Goal: Task Accomplishment & Management: Use online tool/utility

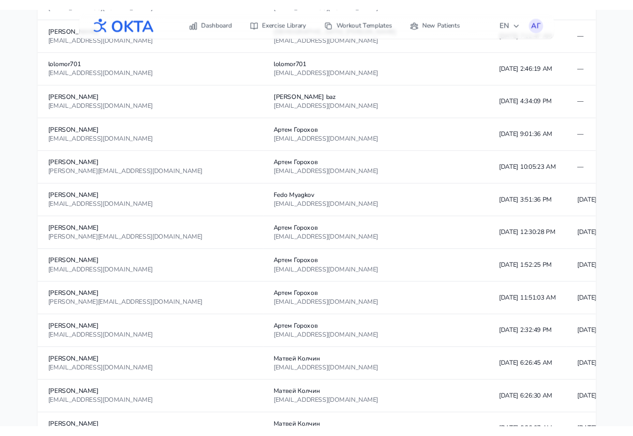
scroll to position [1475, 0]
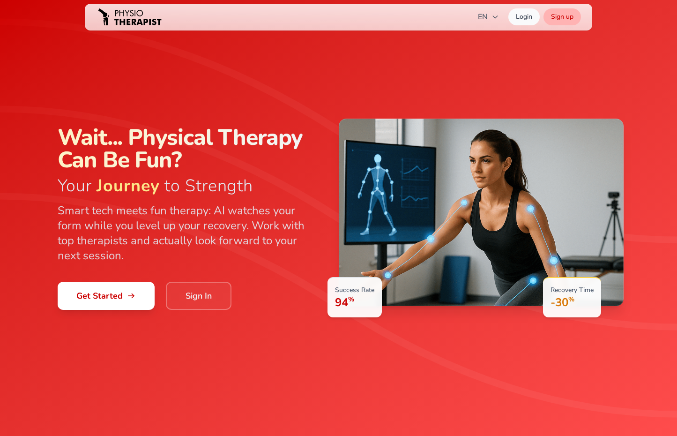
click at [547, 10] on link "Sign up" at bounding box center [562, 16] width 37 height 17
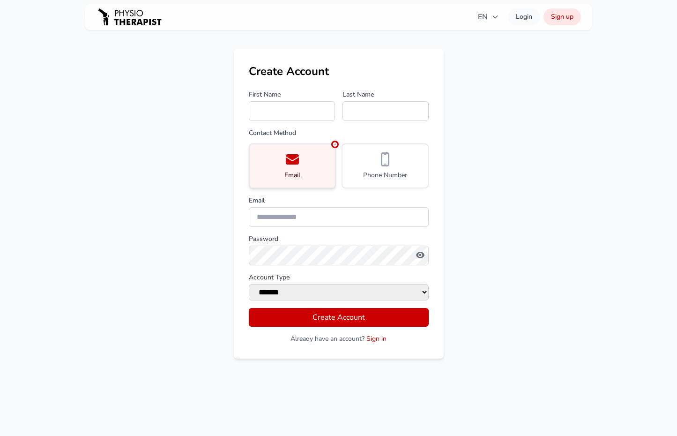
click at [123, 18] on img at bounding box center [129, 16] width 67 height 27
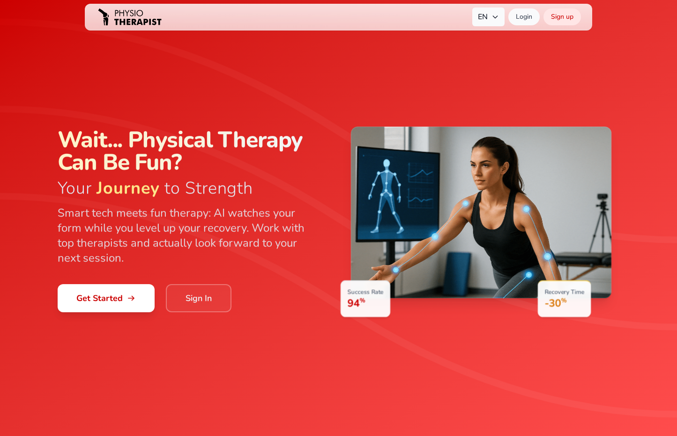
click at [491, 19] on span "EN" at bounding box center [488, 16] width 21 height 11
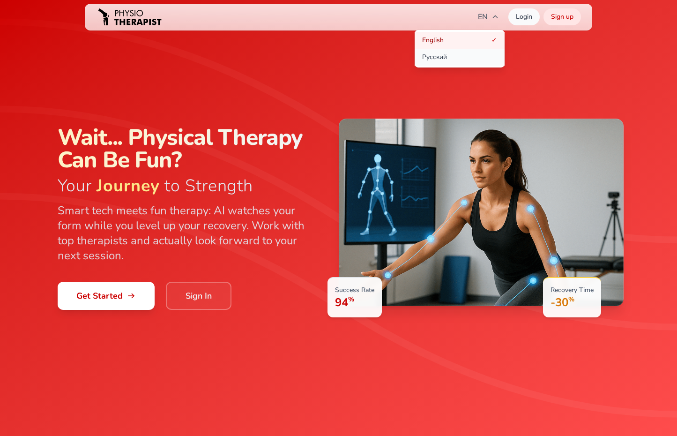
click at [468, 54] on button "Русский" at bounding box center [460, 57] width 90 height 17
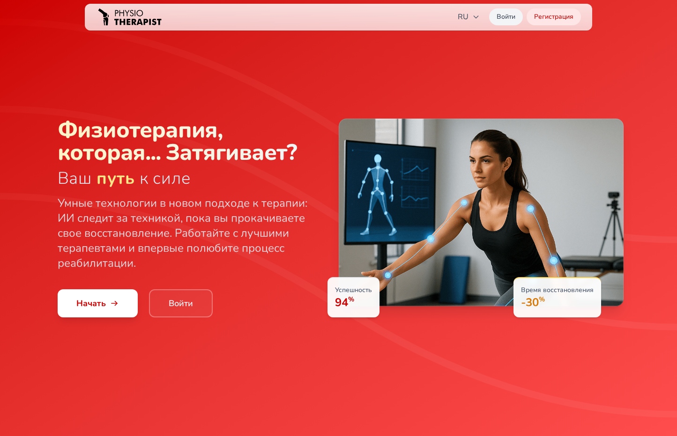
click at [507, 13] on link "Войти" at bounding box center [506, 16] width 34 height 17
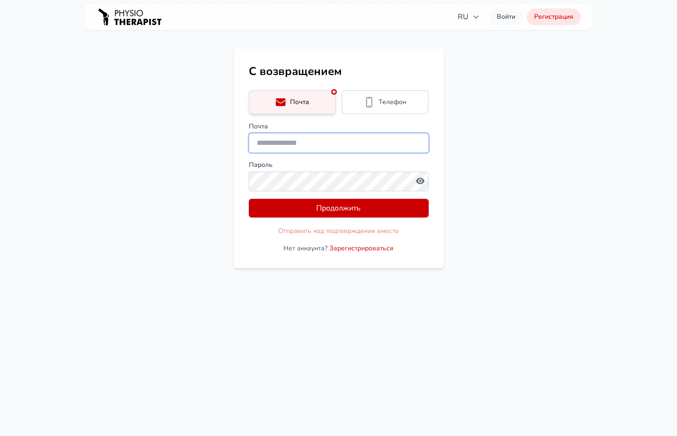
click at [283, 143] on input "Почта" at bounding box center [339, 143] width 180 height 20
type input "**********"
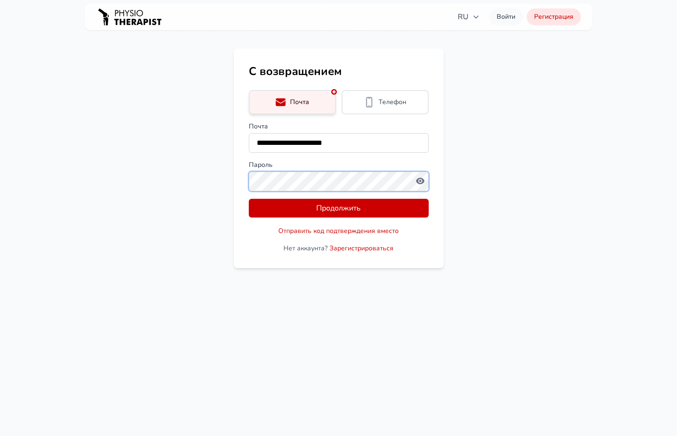
click at [249, 199] on button "Продолжить" at bounding box center [339, 208] width 180 height 19
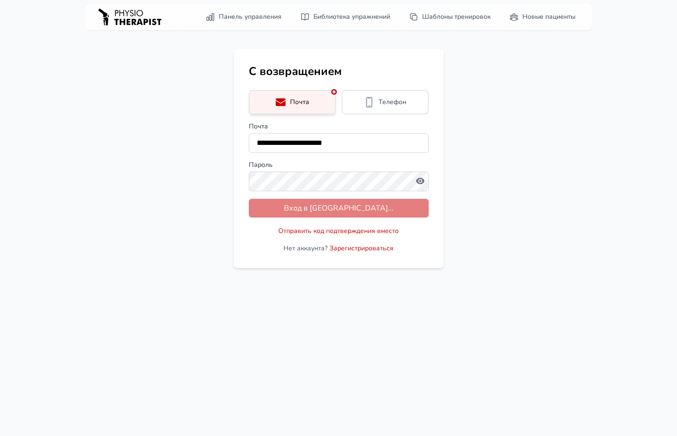
click at [509, 208] on main "**********" at bounding box center [338, 158] width 677 height 219
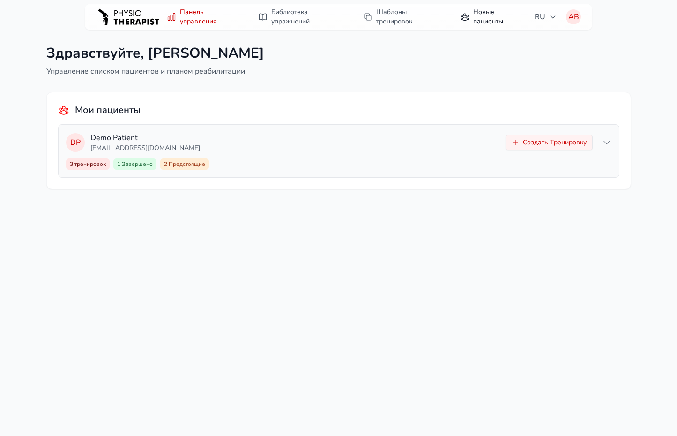
click at [484, 16] on link "Новые пациенты" at bounding box center [492, 17] width 75 height 26
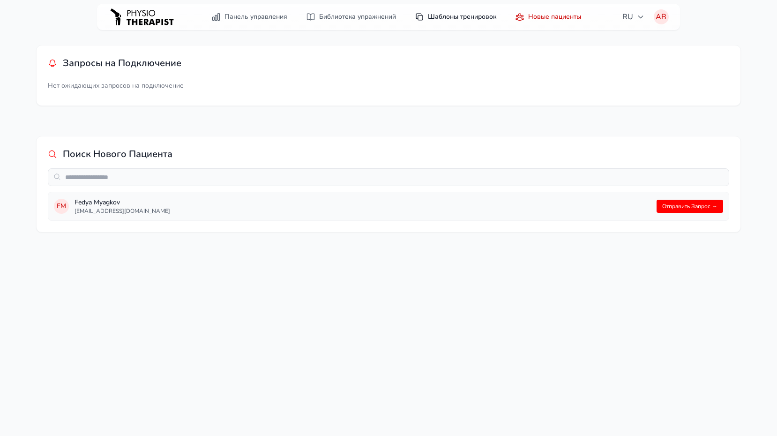
click at [457, 19] on link "Шаблоны тренировок" at bounding box center [455, 16] width 93 height 17
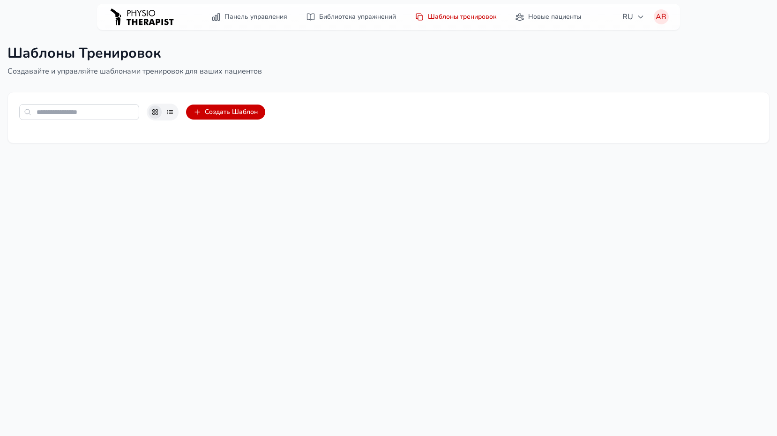
click at [228, 113] on button "Создать Шаблон" at bounding box center [225, 112] width 79 height 15
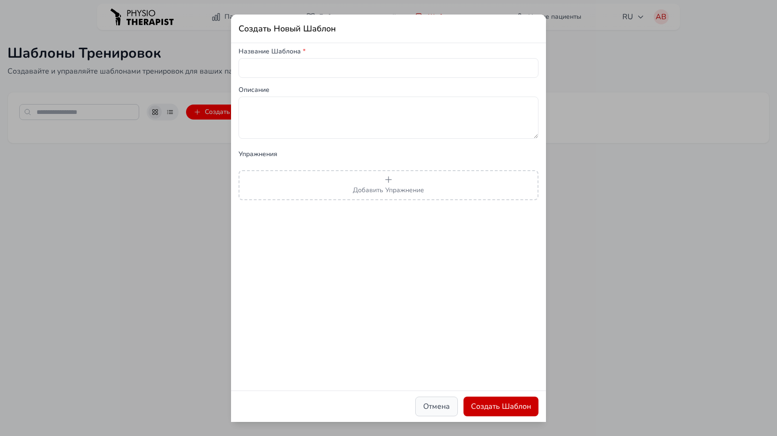
click at [427, 408] on button "Отмена" at bounding box center [436, 407] width 43 height 20
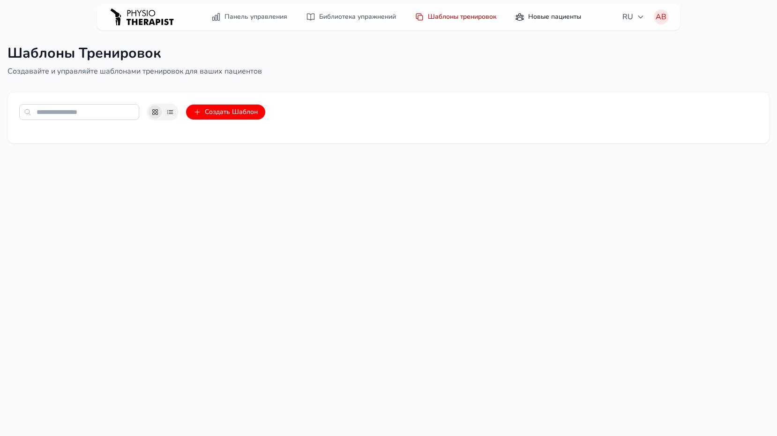
click at [550, 16] on link "Новые пациенты" at bounding box center [547, 16] width 77 height 17
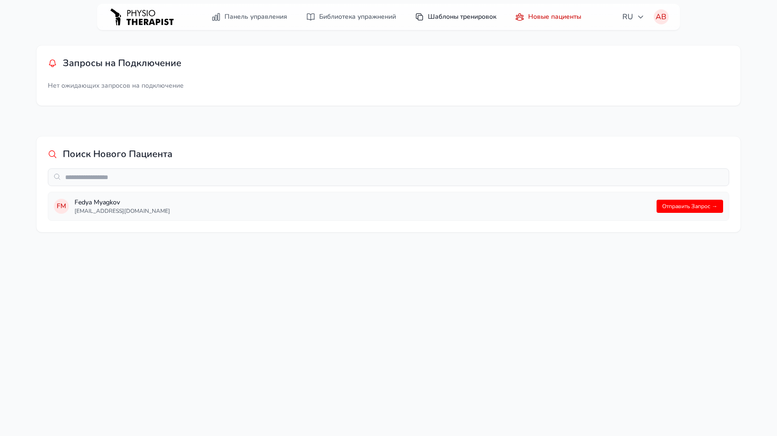
click at [453, 16] on link "Шаблоны тренировок" at bounding box center [455, 16] width 93 height 17
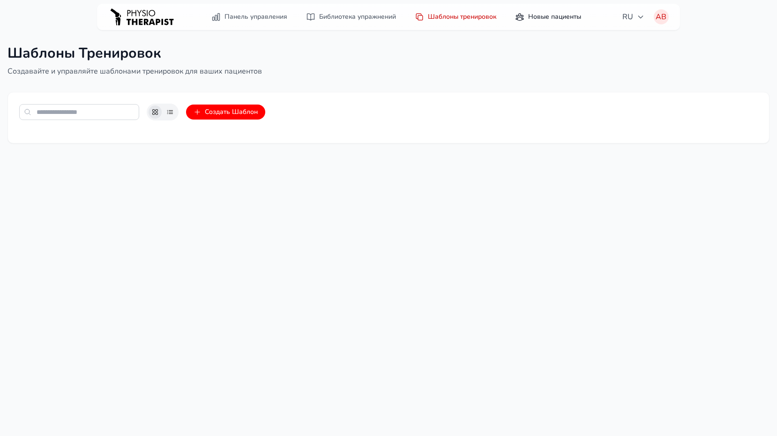
click at [548, 21] on link "Новые пациенты" at bounding box center [547, 16] width 77 height 17
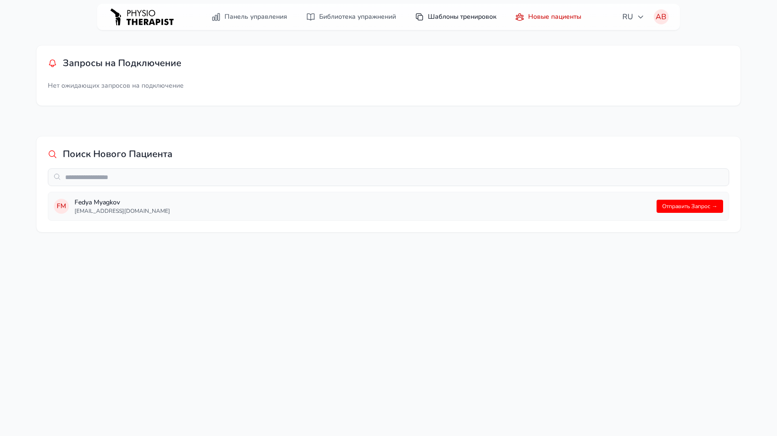
click at [459, 17] on link "Шаблоны тренировок" at bounding box center [455, 16] width 93 height 17
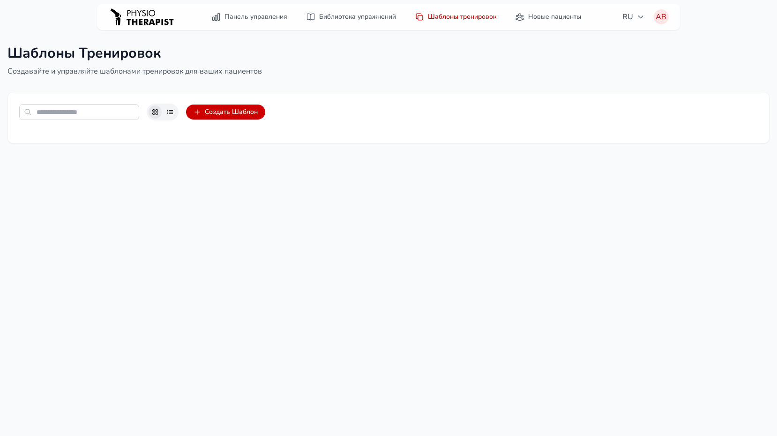
click at [237, 117] on button "Создать Шаблон" at bounding box center [225, 112] width 79 height 15
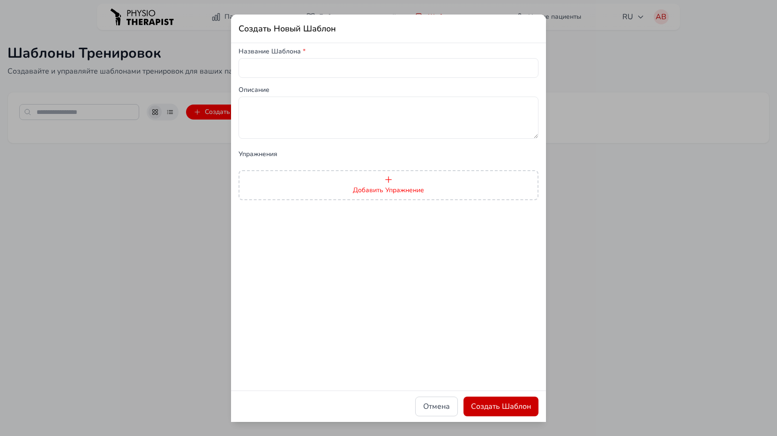
click at [288, 187] on button "Добавить Упражнение" at bounding box center [389, 185] width 300 height 30
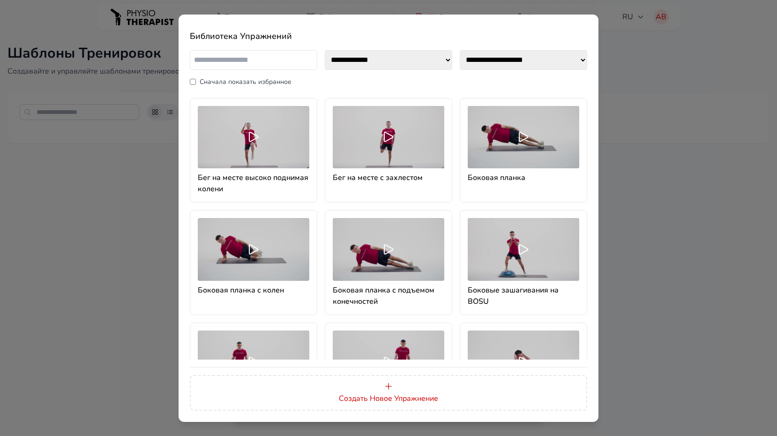
click at [626, 270] on div "**********" at bounding box center [388, 218] width 777 height 436
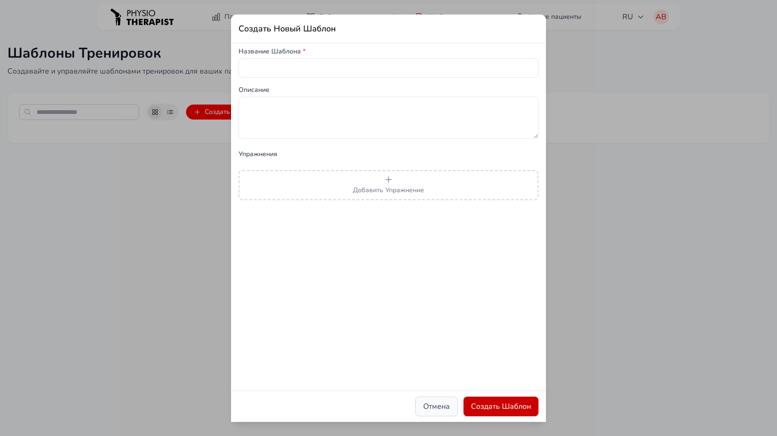
click at [424, 405] on button "Отмена" at bounding box center [436, 407] width 43 height 20
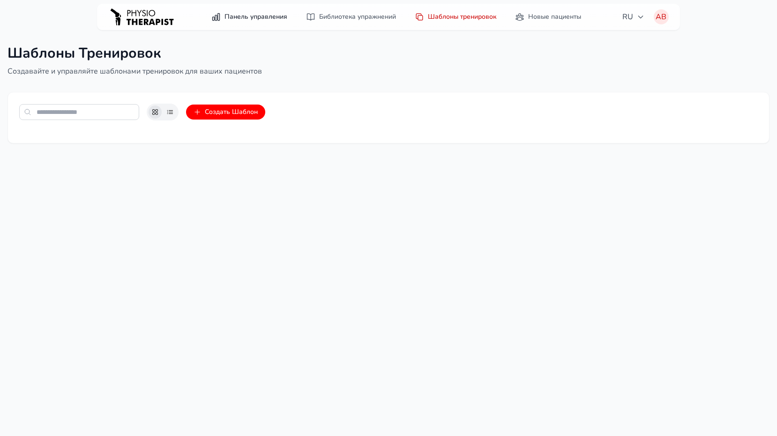
click at [239, 17] on link "Панель управления" at bounding box center [249, 16] width 87 height 17
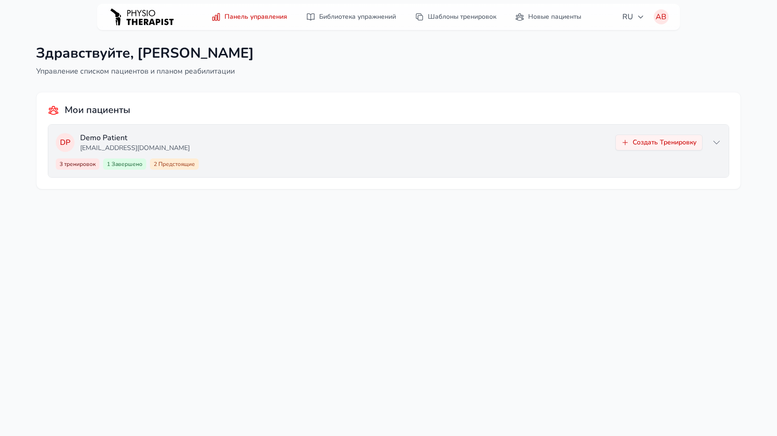
click at [633, 142] on icon at bounding box center [717, 142] width 6 height 3
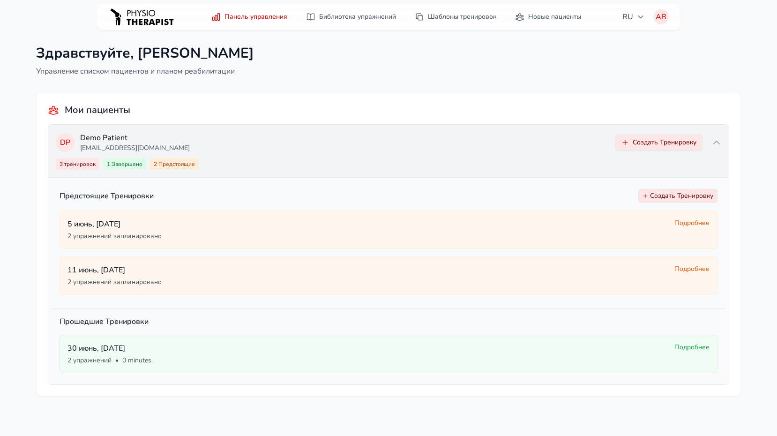
click at [633, 147] on button "Создать Тренировку" at bounding box center [658, 143] width 87 height 16
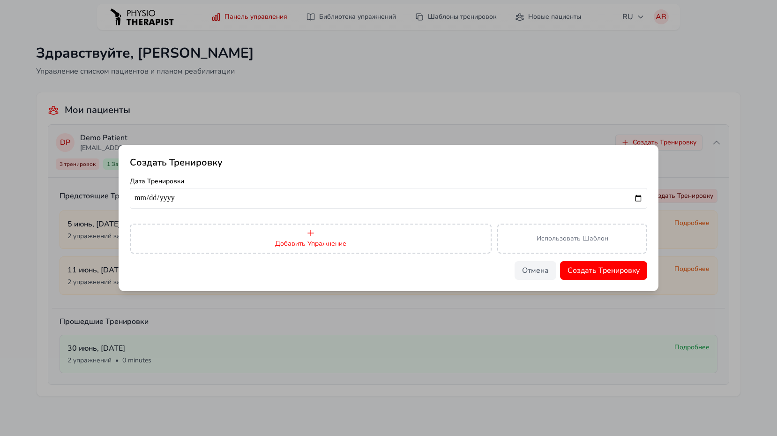
click at [445, 241] on button "Добавить Упражнение" at bounding box center [311, 239] width 362 height 30
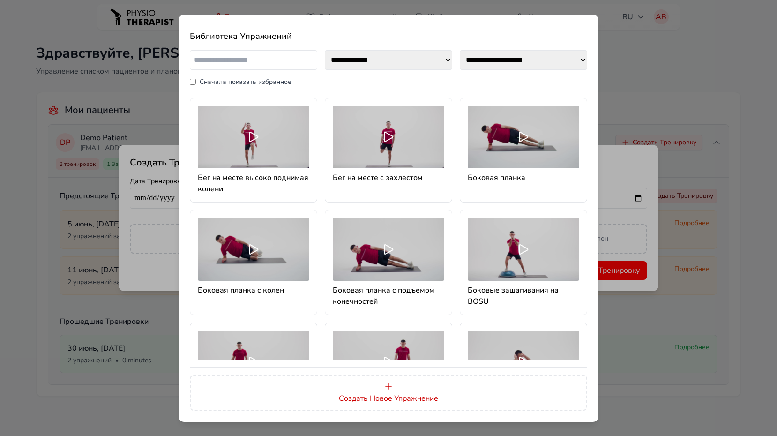
click at [633, 101] on div "**********" at bounding box center [388, 218] width 777 height 436
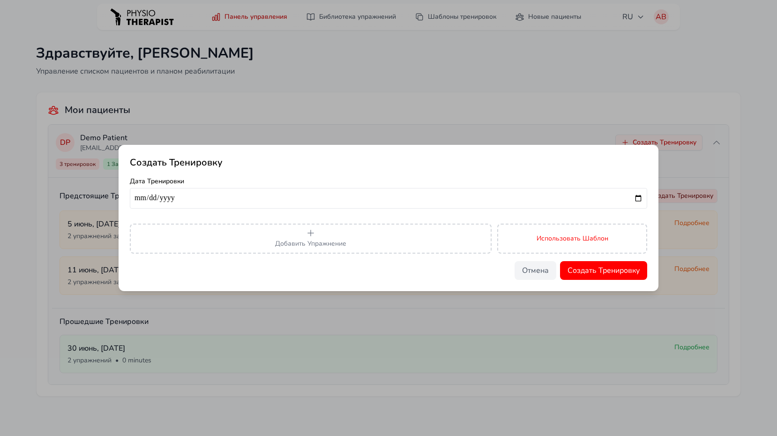
click at [564, 242] on span "Использовать Шаблон" at bounding box center [573, 238] width 72 height 9
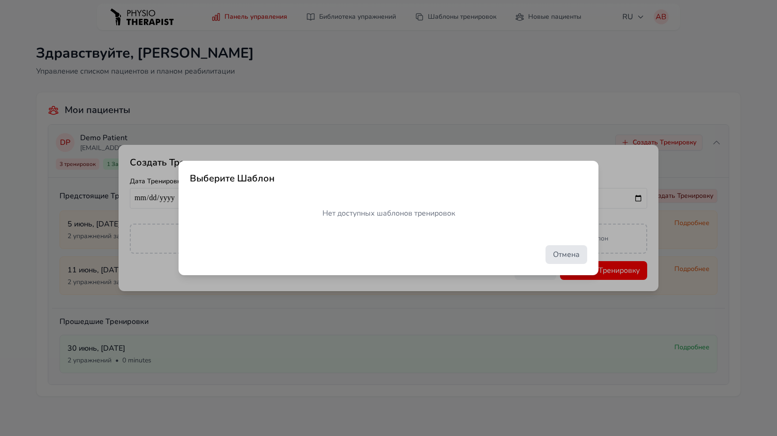
click at [561, 257] on button "Отмена" at bounding box center [567, 254] width 42 height 19
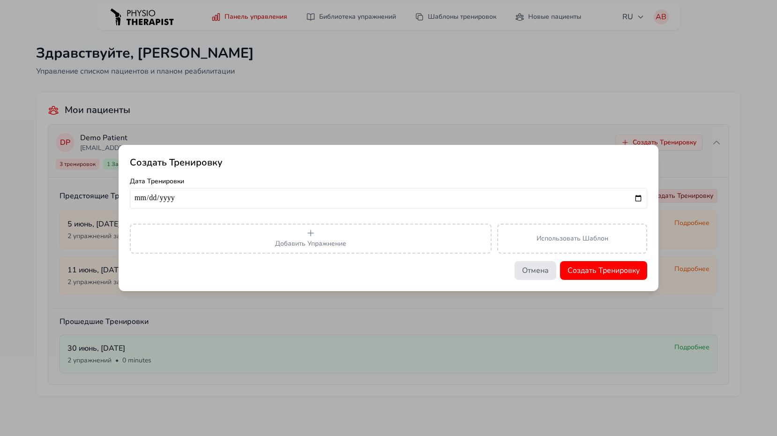
click at [538, 272] on button "Отмена" at bounding box center [536, 270] width 42 height 19
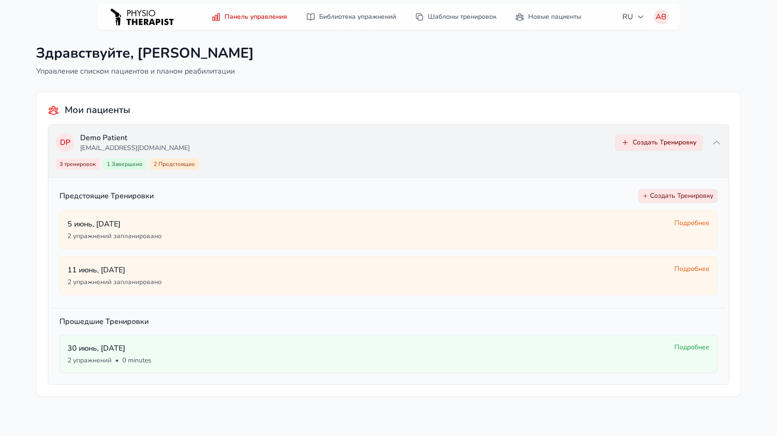
click at [633, 140] on button "Создать Тренировку" at bounding box center [658, 143] width 87 height 16
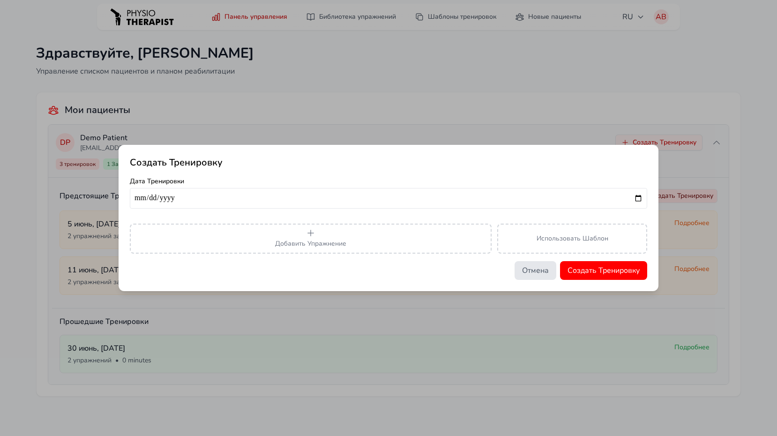
click at [538, 269] on button "Отмена" at bounding box center [536, 270] width 42 height 19
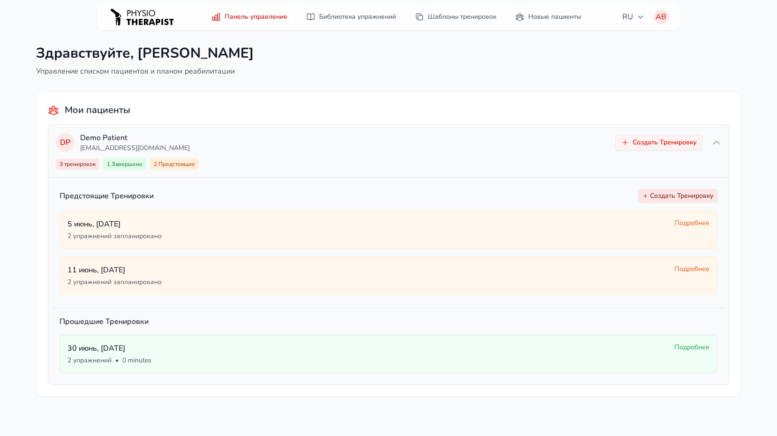
click at [633, 195] on button "Создать Тренировку" at bounding box center [677, 196] width 79 height 14
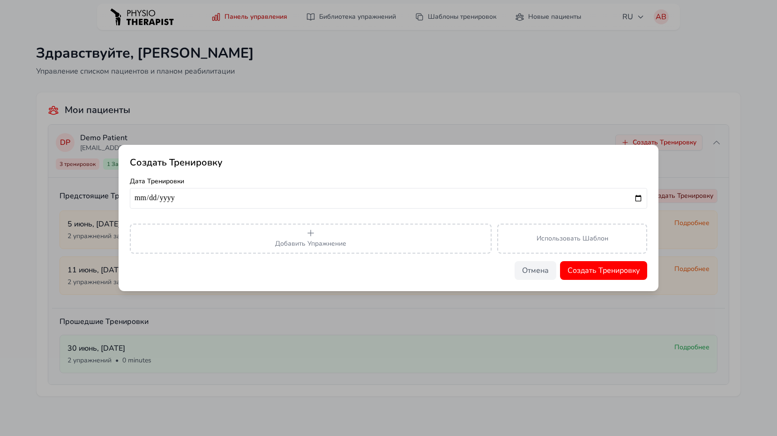
click at [633, 197] on input "date" at bounding box center [388, 198] width 517 height 21
click at [633, 196] on input "date" at bounding box center [388, 198] width 517 height 21
click at [486, 182] on label "Дата Тренировки" at bounding box center [388, 181] width 517 height 9
click at [386, 256] on form "Дата Тренировки Добавить Упражнение Использовать Шаблон Отмена Создать Трениров…" at bounding box center [388, 228] width 517 height 103
click at [337, 240] on span "Добавить Упражнение" at bounding box center [310, 243] width 71 height 9
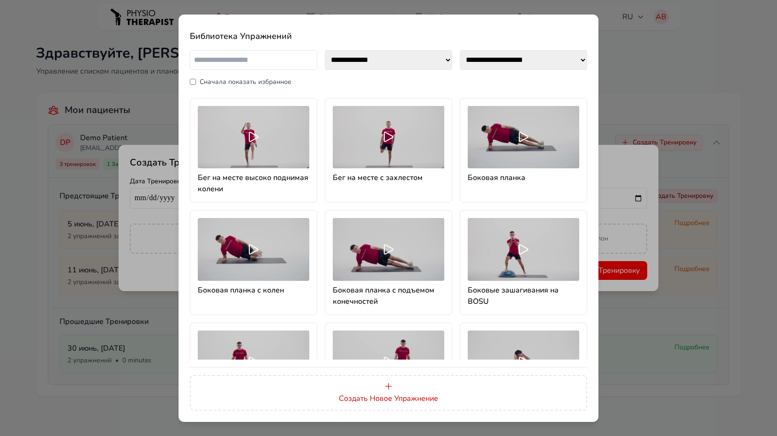
click at [570, 58] on select "**********" at bounding box center [523, 60] width 127 height 20
click at [565, 59] on select "**********" at bounding box center [523, 60] width 127 height 20
click at [422, 59] on select "**********" at bounding box center [388, 60] width 127 height 20
click at [393, 144] on icon at bounding box center [388, 136] width 15 height 15
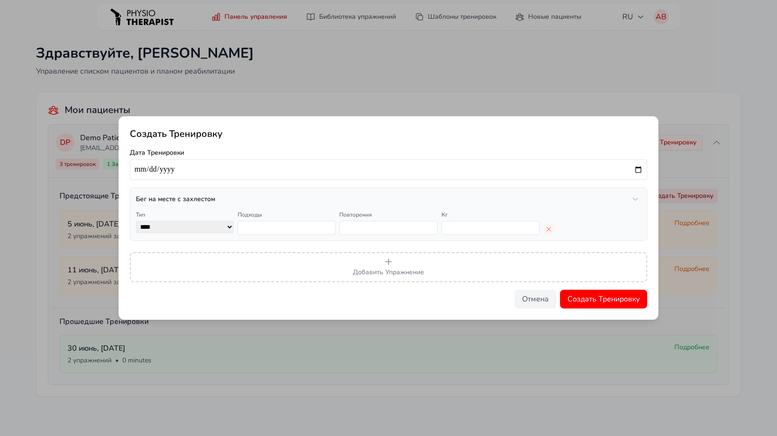
click at [548, 228] on icon "button" at bounding box center [549, 229] width 4 height 4
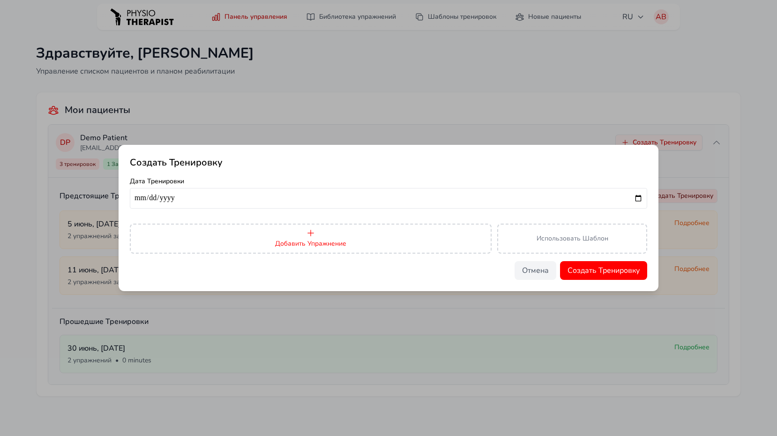
click at [304, 235] on button "Добавить Упражнение" at bounding box center [311, 239] width 362 height 30
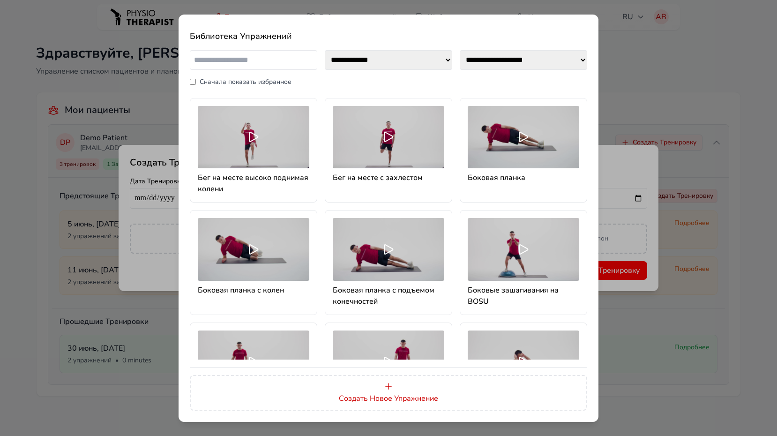
click at [261, 169] on div "Бег на месте высоко поднимая колени" at bounding box center [253, 150] width 127 height 105
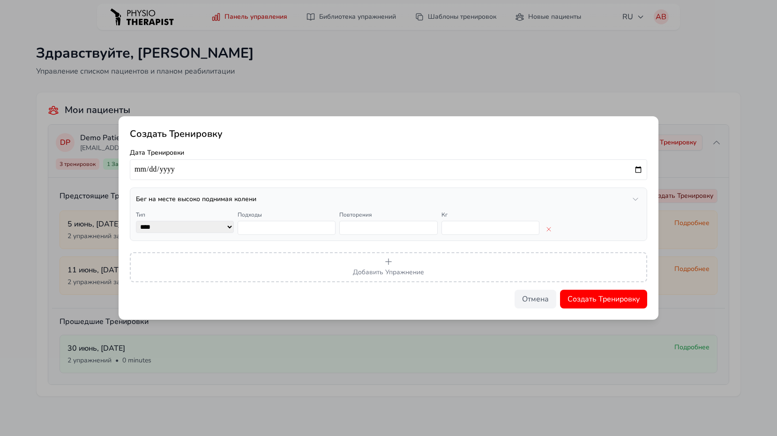
click at [229, 230] on select "**** ****" at bounding box center [185, 227] width 98 height 12
click at [218, 227] on select "**** ****" at bounding box center [185, 227] width 98 height 12
click at [633, 198] on icon "button" at bounding box center [635, 198] width 7 height 7
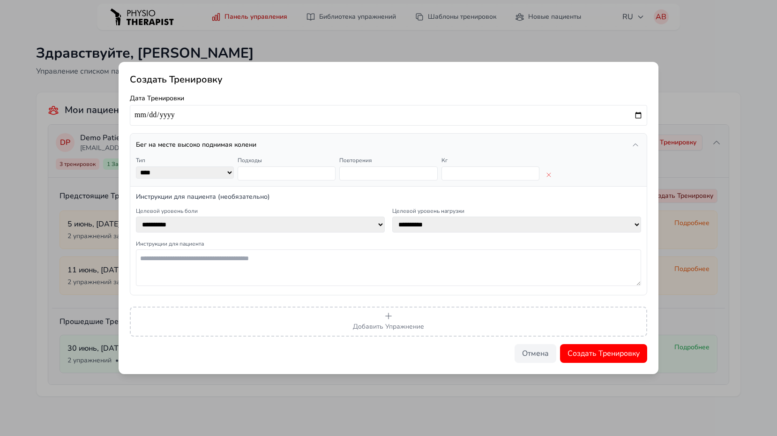
click at [633, 144] on icon "button" at bounding box center [635, 144] width 7 height 7
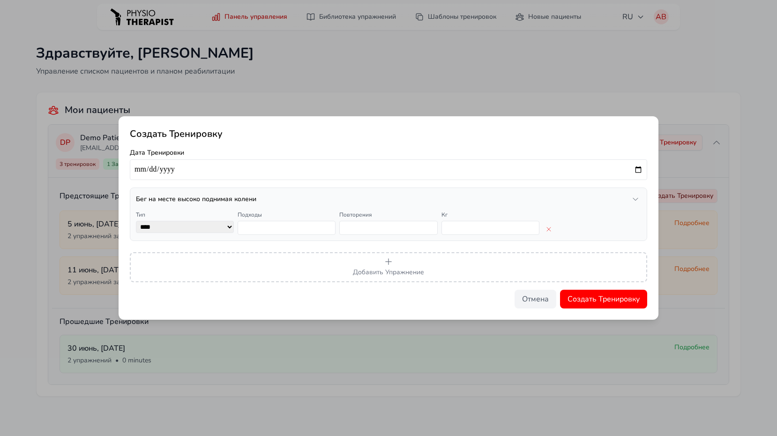
click at [633, 202] on icon "button" at bounding box center [635, 198] width 7 height 7
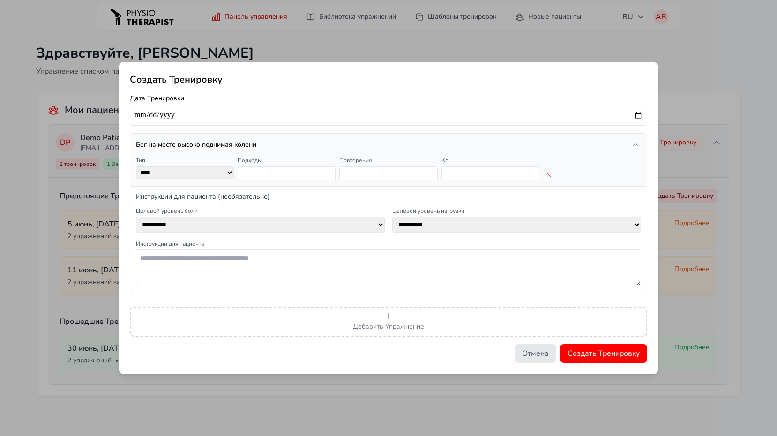
click at [534, 354] on button "Отмена" at bounding box center [536, 353] width 42 height 19
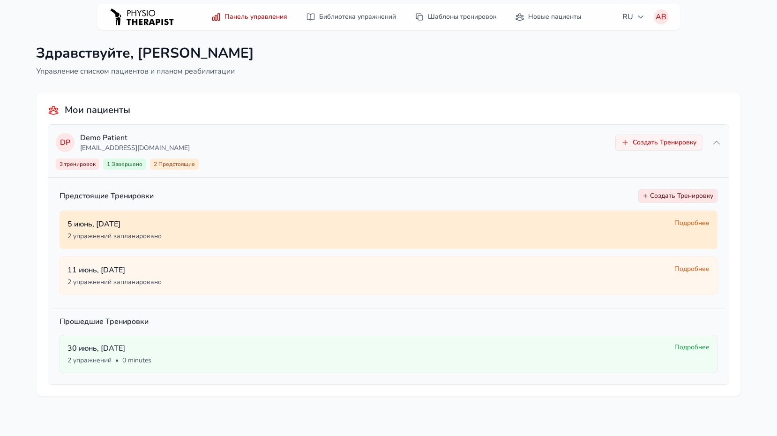
click at [633, 223] on span "Подробнее" at bounding box center [691, 222] width 35 height 9
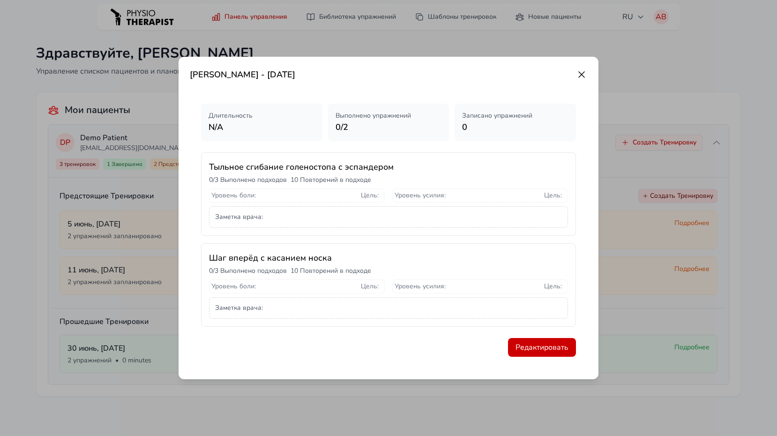
click at [582, 75] on icon at bounding box center [581, 74] width 11 height 11
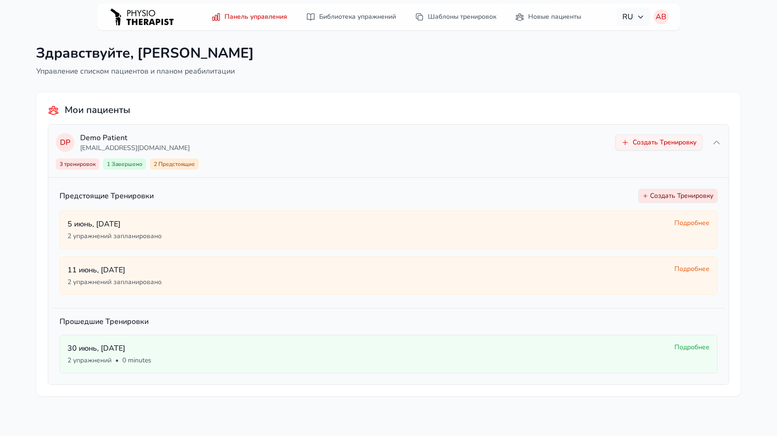
click at [633, 16] on span "RU" at bounding box center [633, 16] width 22 height 11
click at [633, 15] on icon "button" at bounding box center [640, 16] width 7 height 7
click at [633, 17] on span "RU" at bounding box center [633, 16] width 22 height 11
click at [633, 49] on div "Панель управления Библиотека упражнений Шаблоны тренировок Новые пациенты RU En…" at bounding box center [388, 218] width 777 height 436
click at [464, 19] on link "Шаблоны тренировок" at bounding box center [455, 16] width 93 height 17
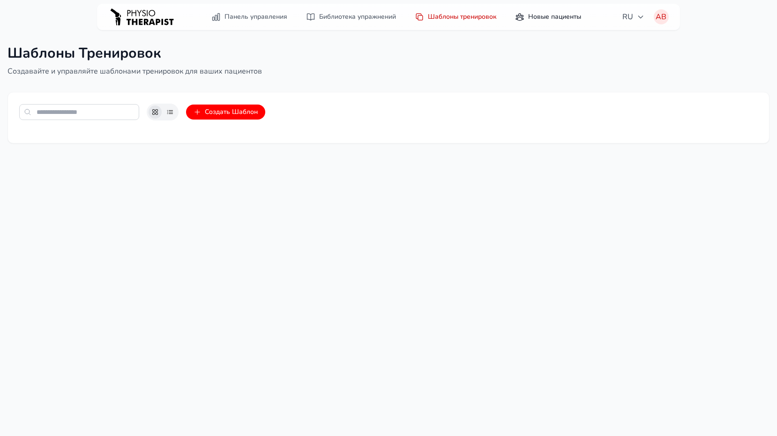
click at [558, 16] on link "Новые пациенты" at bounding box center [547, 16] width 77 height 17
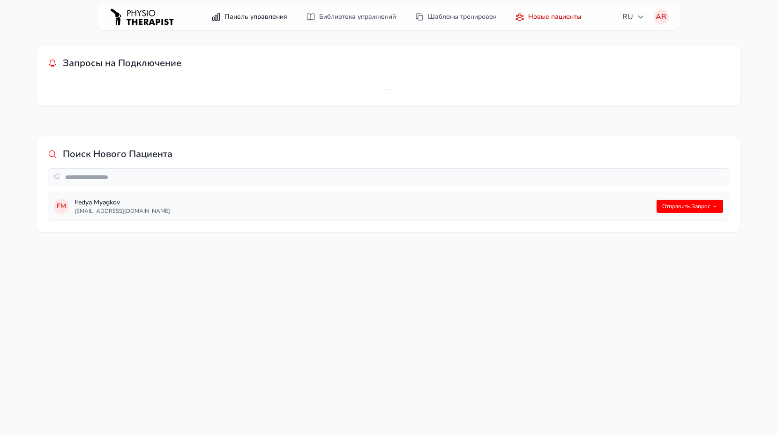
click at [239, 18] on link "Панель управления" at bounding box center [249, 16] width 87 height 17
